Goal: Book appointment/travel/reservation

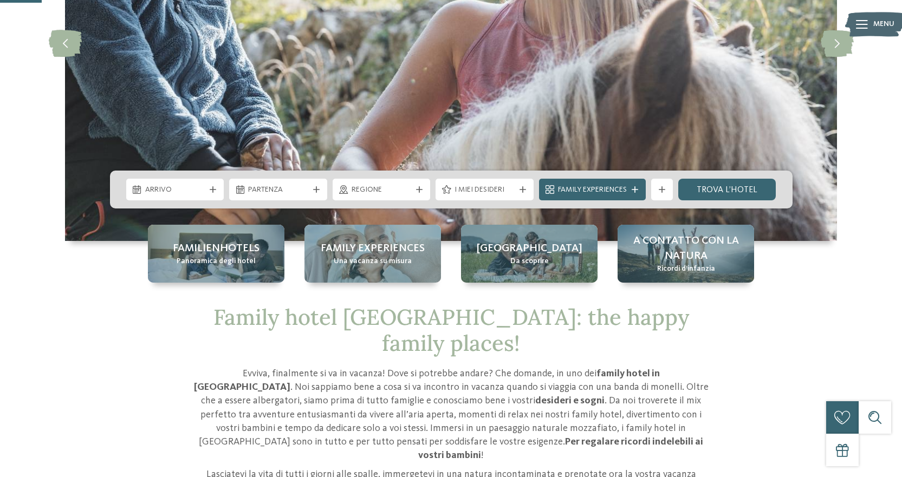
scroll to position [217, 0]
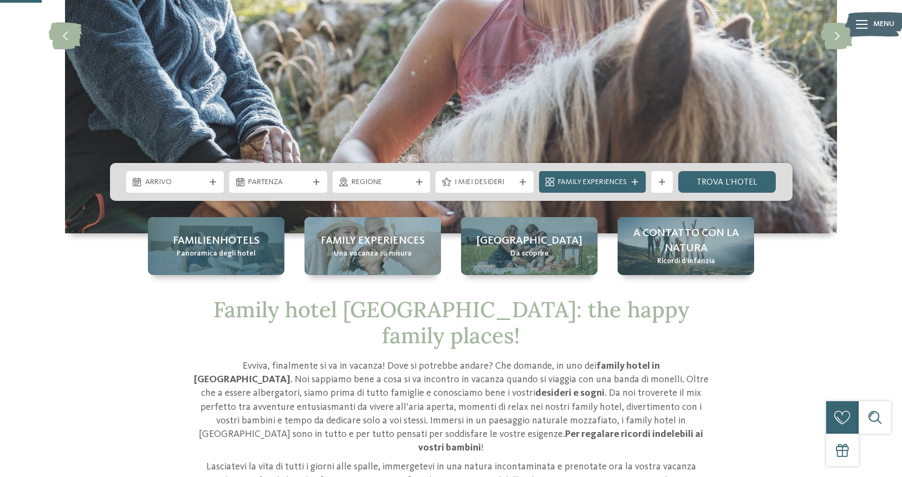
click at [170, 250] on div "Familienhotels Panoramica degli hotel" at bounding box center [216, 246] width 137 height 58
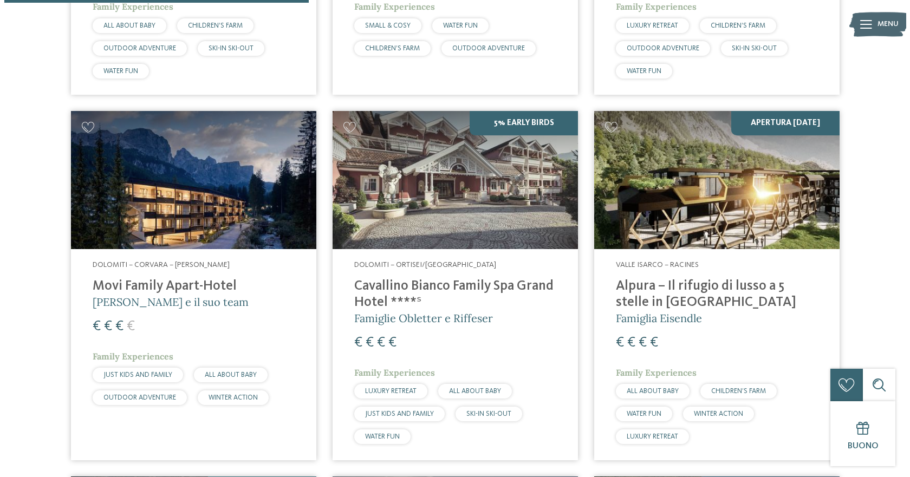
scroll to position [1254, 0]
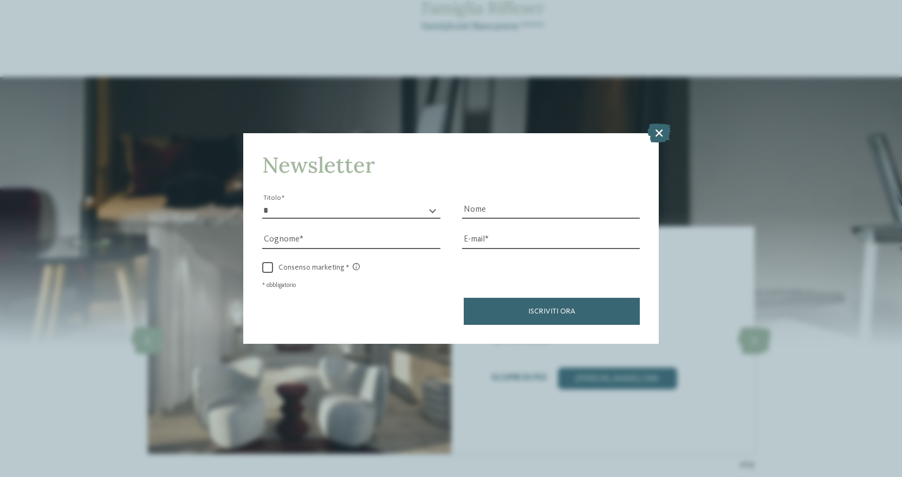
scroll to position [975, 0]
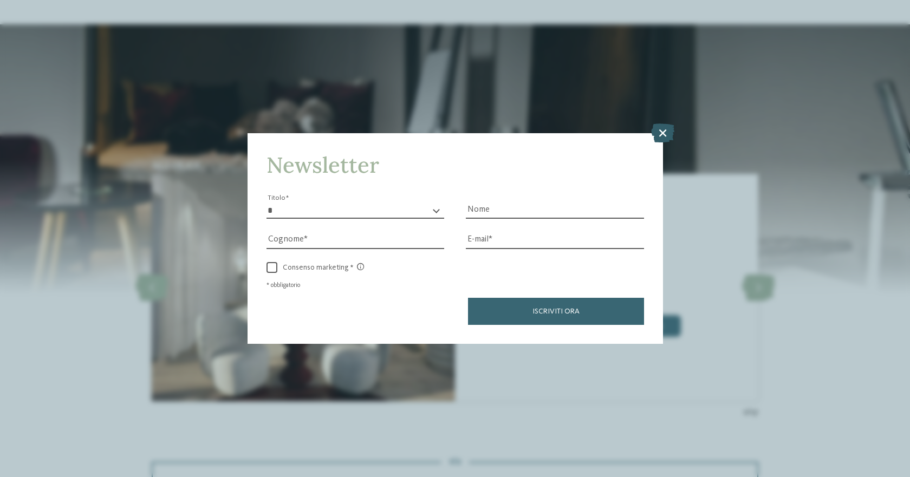
click at [669, 137] on icon at bounding box center [662, 133] width 23 height 19
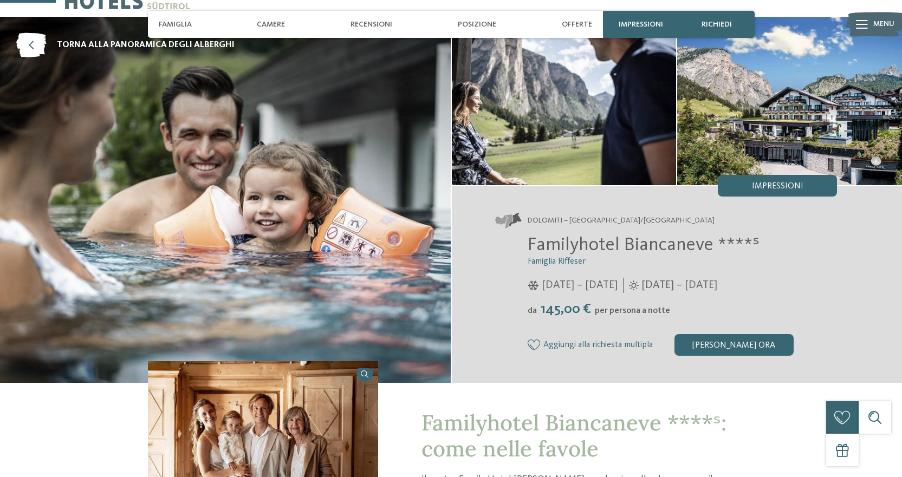
scroll to position [0, 0]
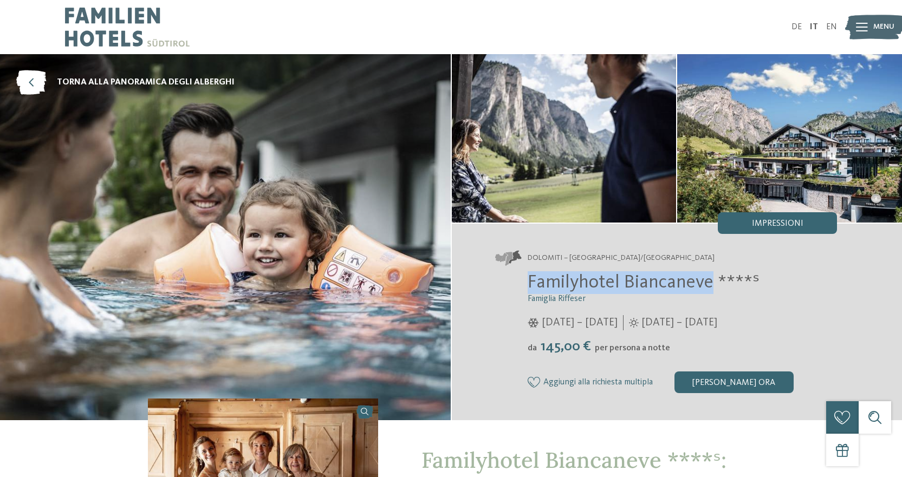
drag, startPoint x: 527, startPoint y: 280, endPoint x: 708, endPoint y: 291, distance: 180.8
click at [708, 291] on span "Familyhotel Biancaneve ****ˢ" at bounding box center [644, 282] width 232 height 19
copy span "Familyhotel Biancaneve"
drag, startPoint x: 525, startPoint y: 256, endPoint x: 710, endPoint y: 289, distance: 188.8
click at [710, 289] on div "Dolomiti – Selva/Val Gardena Familyhotel Biancaneve ****ˢ Famiglia Riffeser 05/…" at bounding box center [677, 322] width 451 height 197
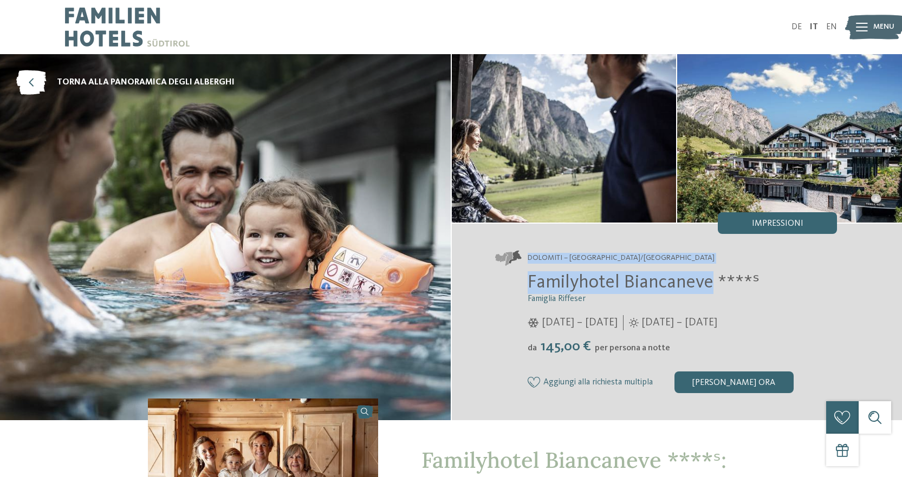
copy div "Dolomiti – Selva/Val Gardena Familyhotel Biancaneve"
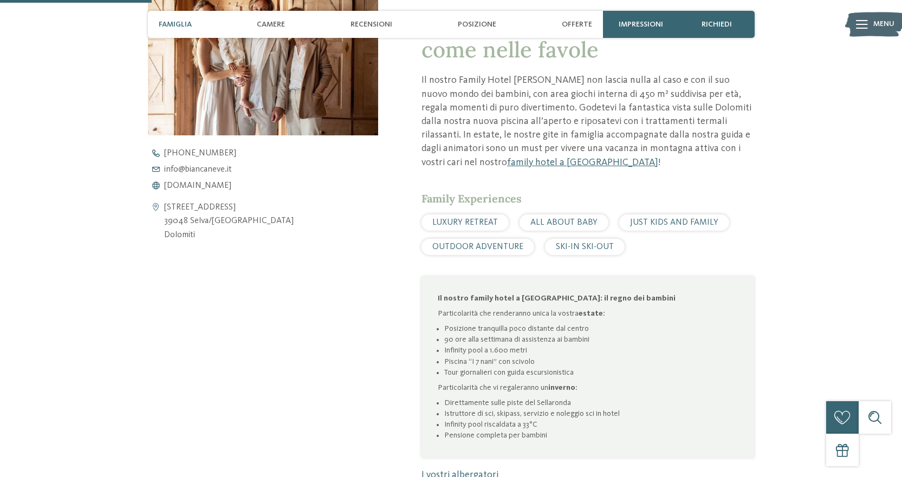
scroll to position [433, 0]
